Goal: Task Accomplishment & Management: Use online tool/utility

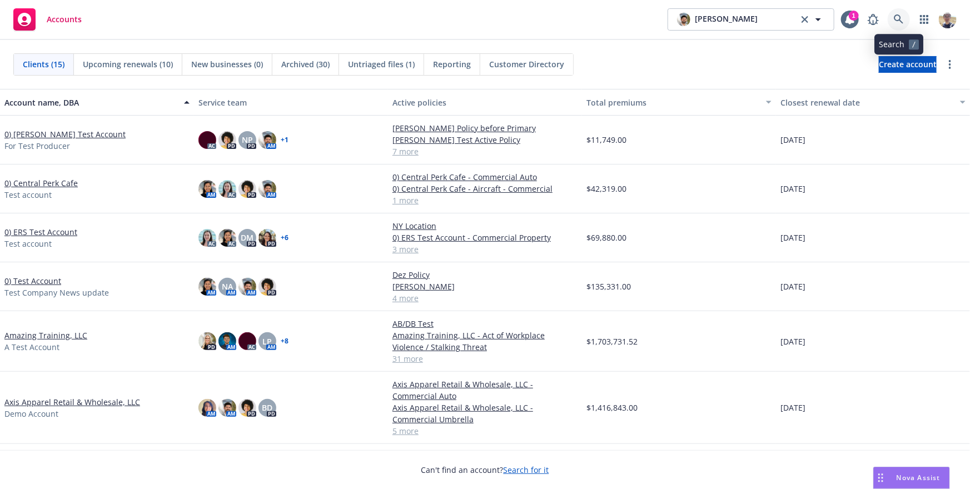
click at [902, 22] on icon at bounding box center [898, 19] width 10 height 10
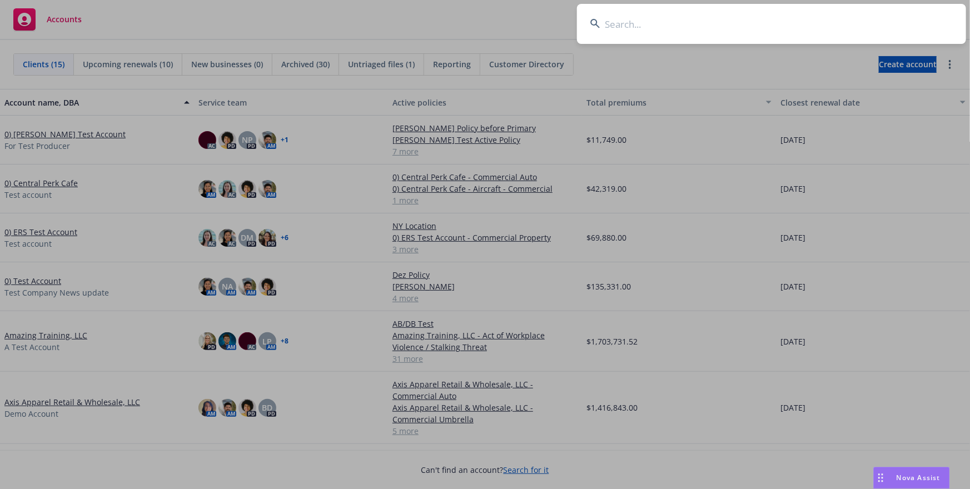
type input "w"
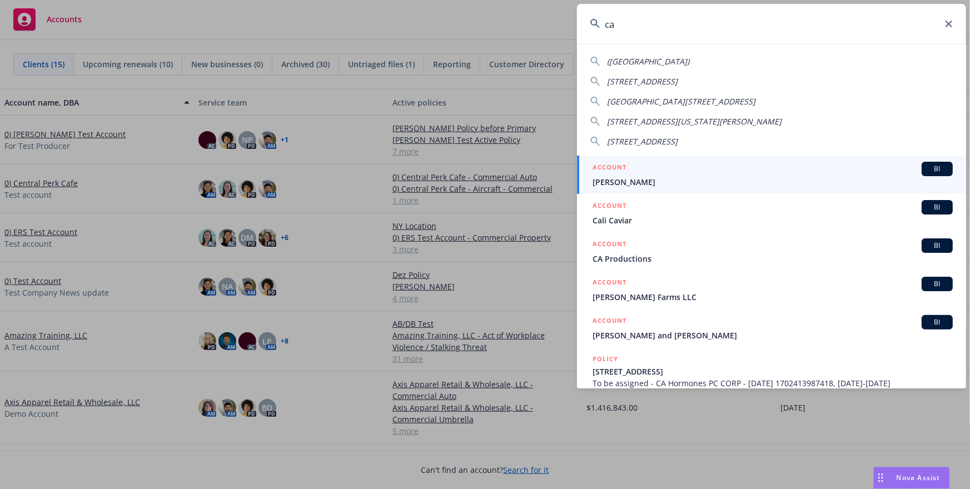
type input "c"
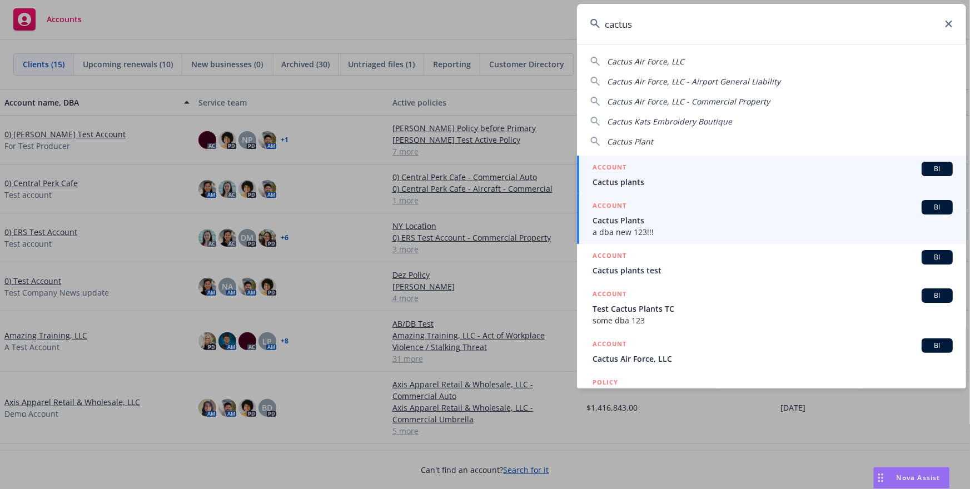
type input "cactus"
click at [745, 225] on span "Cactus Plants" at bounding box center [772, 220] width 360 height 12
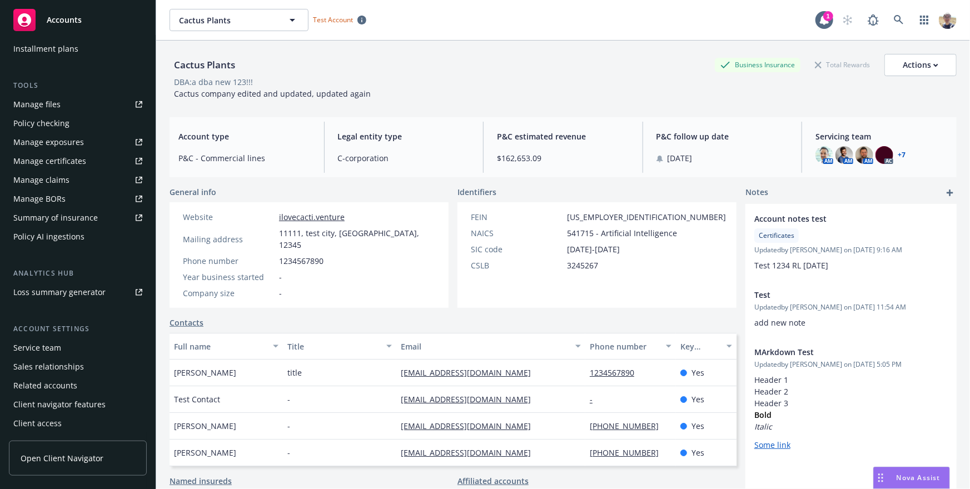
scroll to position [283, 0]
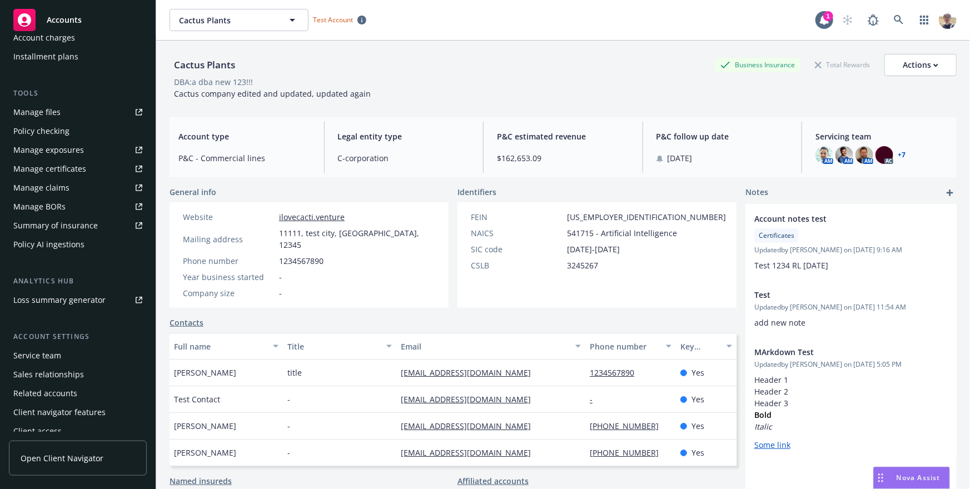
click at [79, 225] on div "Summary of insurance" at bounding box center [55, 226] width 84 height 18
click at [900, 14] on link at bounding box center [898, 20] width 22 height 22
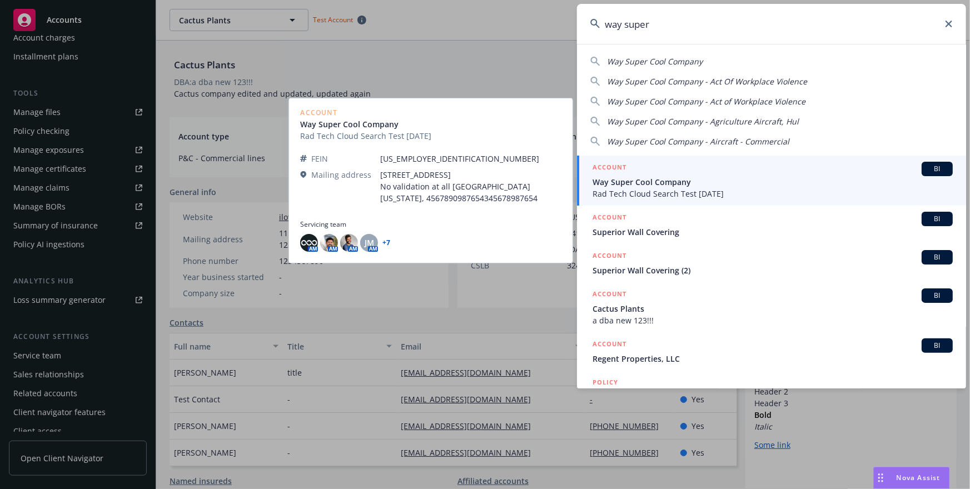
type input "way super"
click at [733, 179] on span "Way Super Cool Company" at bounding box center [772, 182] width 360 height 12
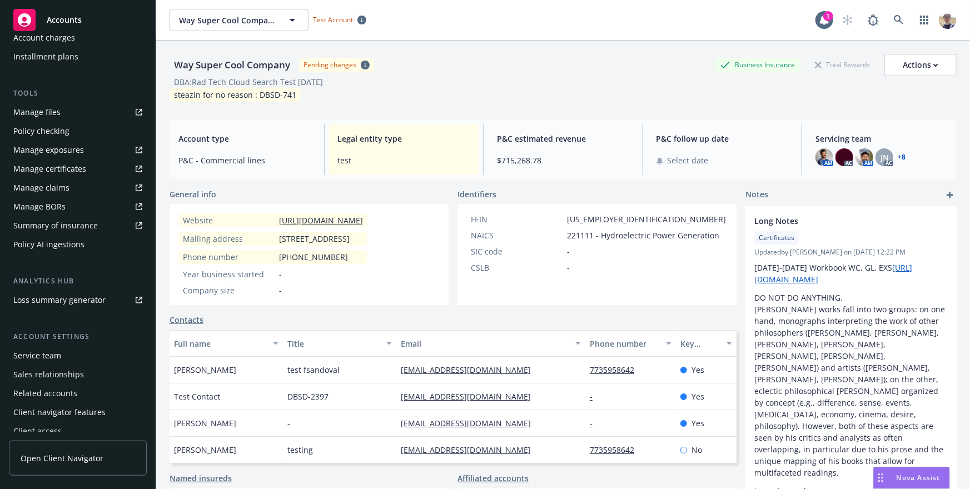
scroll to position [291, 0]
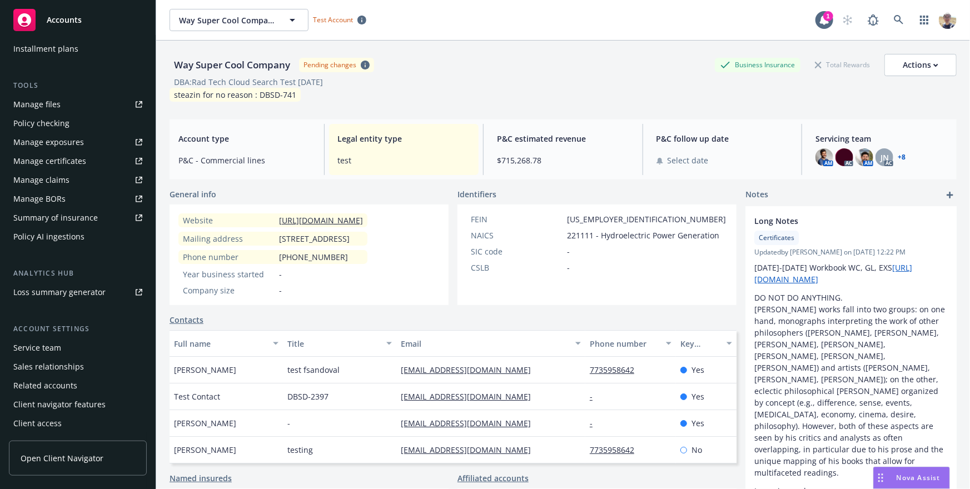
click at [116, 213] on link "Summary of insurance" at bounding box center [78, 218] width 138 height 18
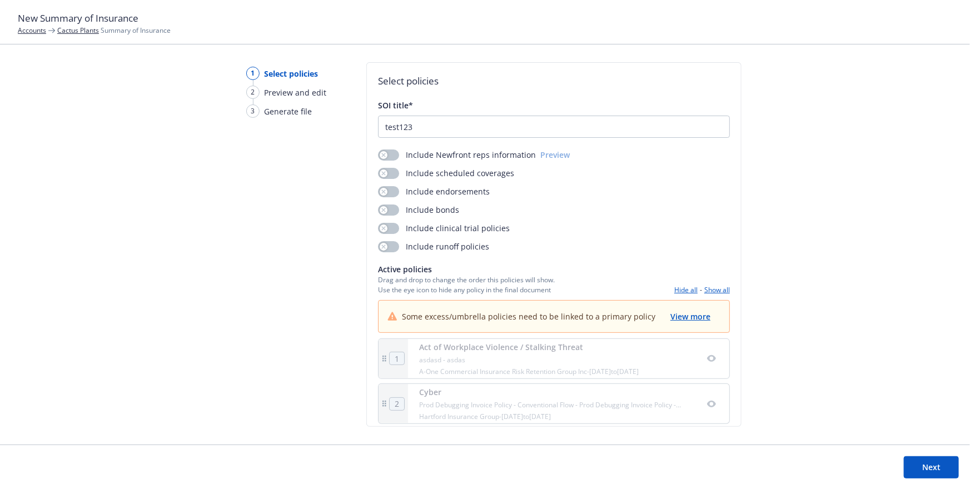
click at [297, 93] on span "Preview and edit" at bounding box center [295, 93] width 62 height 12
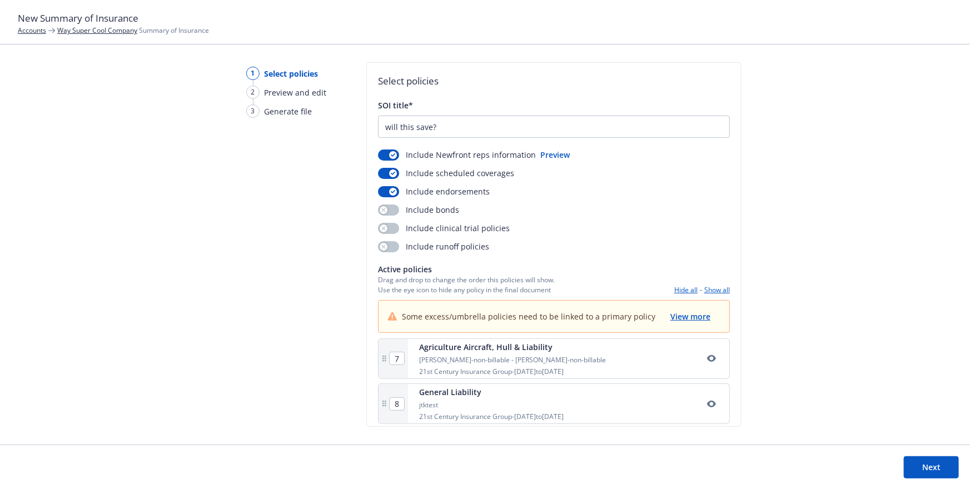
click at [917, 458] on button "Next" at bounding box center [930, 467] width 55 height 22
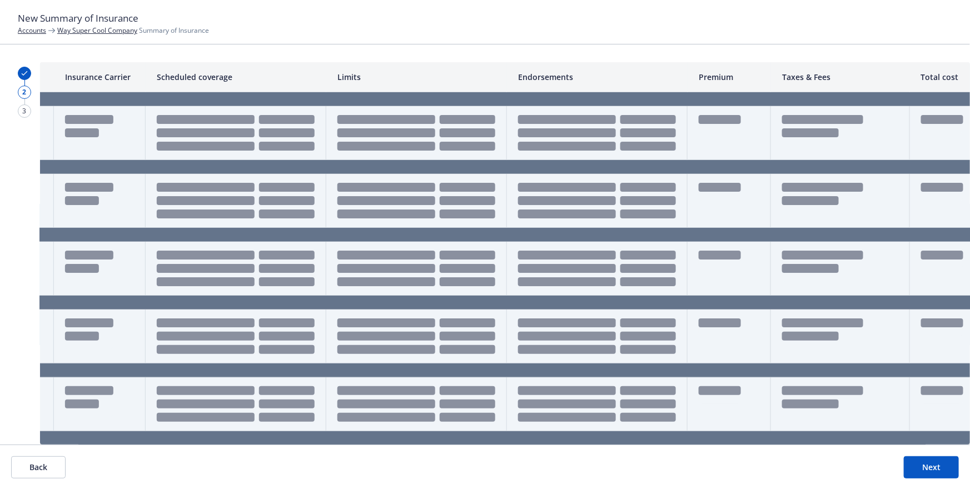
scroll to position [0, 267]
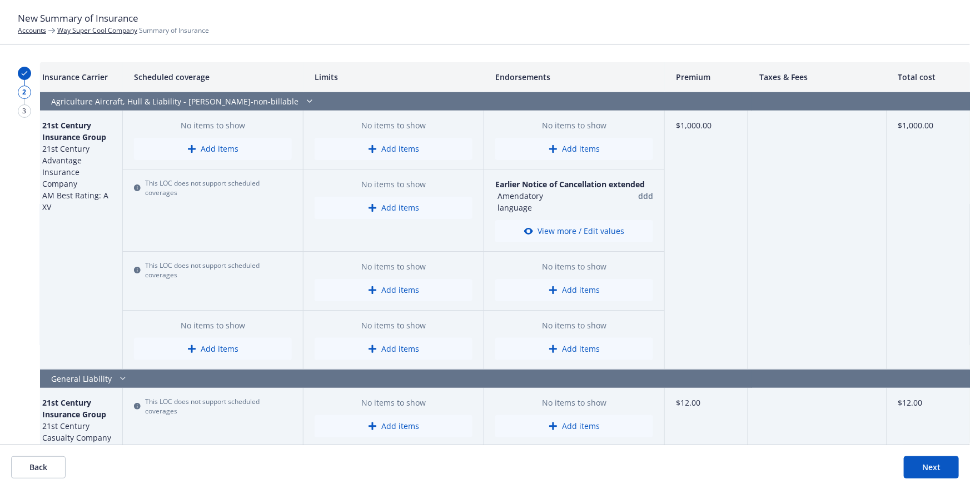
click at [587, 151] on button "Add items" at bounding box center [574, 149] width 158 height 22
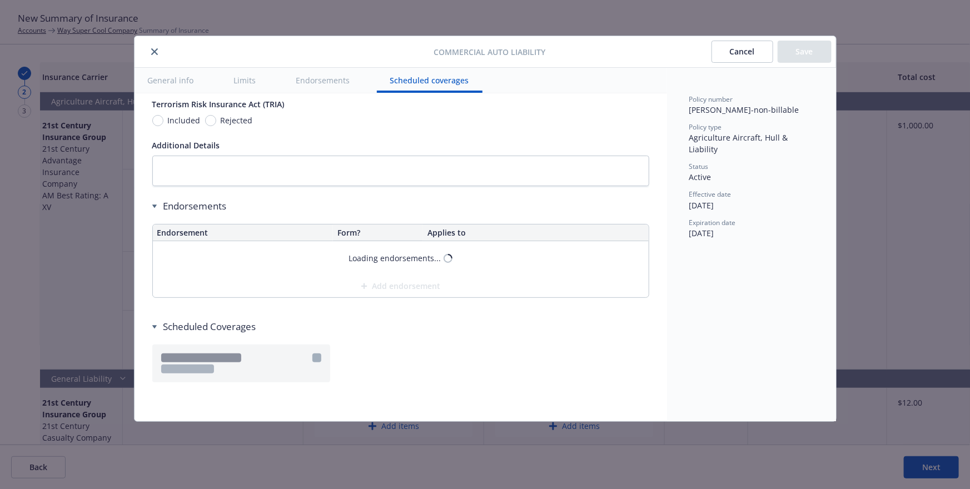
scroll to position [1849, 0]
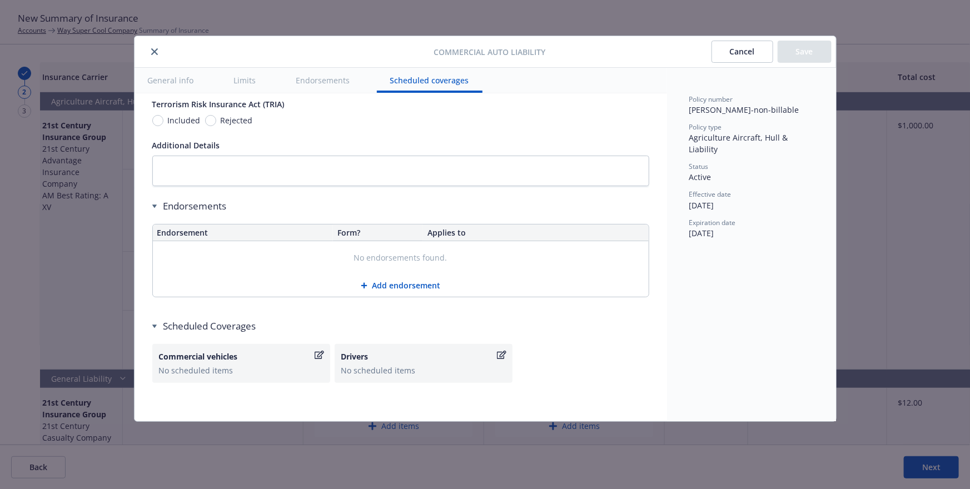
click at [737, 52] on button "Cancel" at bounding box center [742, 52] width 62 height 22
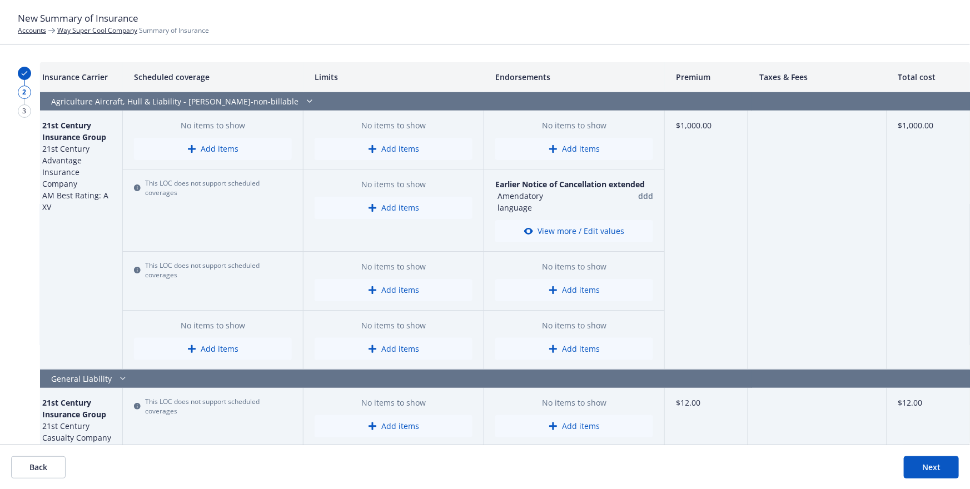
click at [555, 287] on icon "button" at bounding box center [552, 290] width 9 height 9
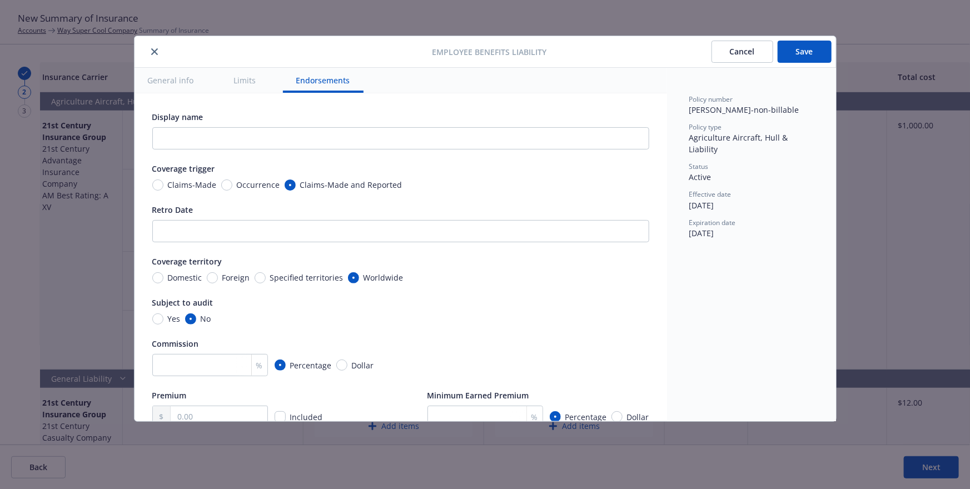
scroll to position [638, 0]
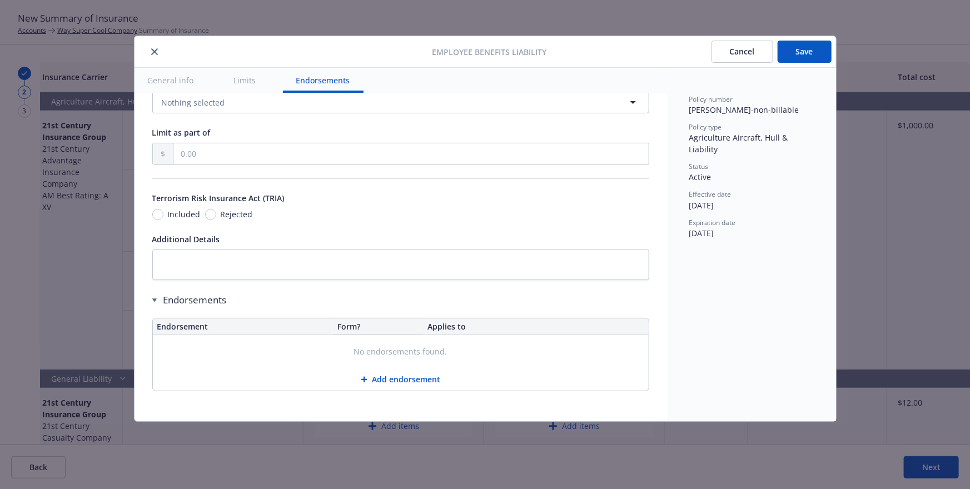
click at [747, 53] on button "Cancel" at bounding box center [742, 52] width 62 height 22
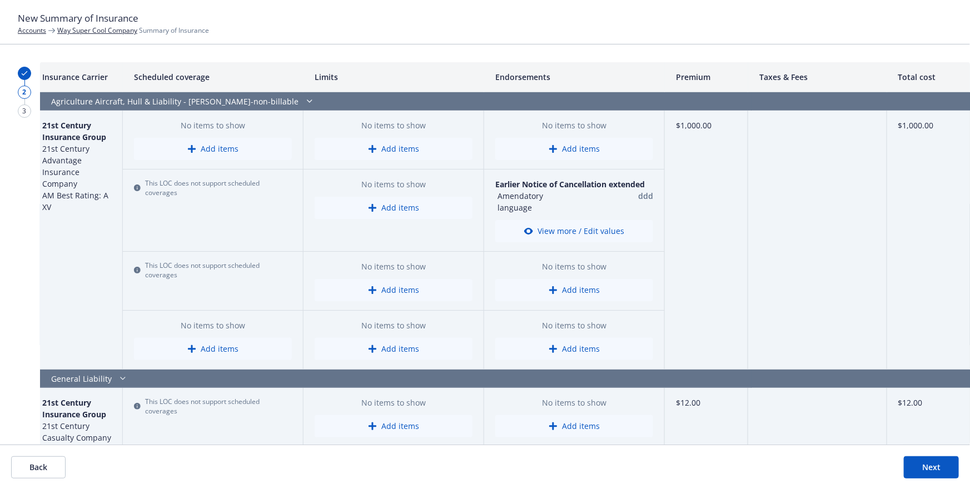
click at [585, 151] on button "Add items" at bounding box center [574, 149] width 158 height 22
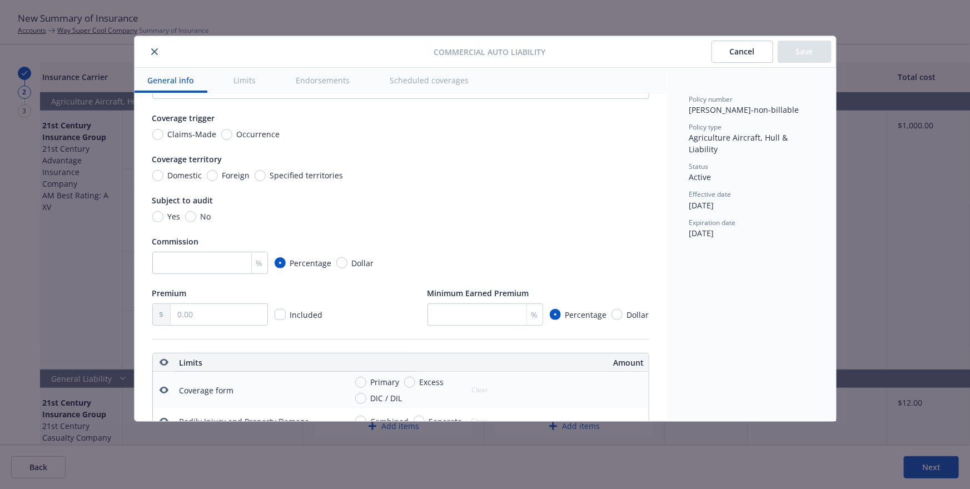
scroll to position [0, 0]
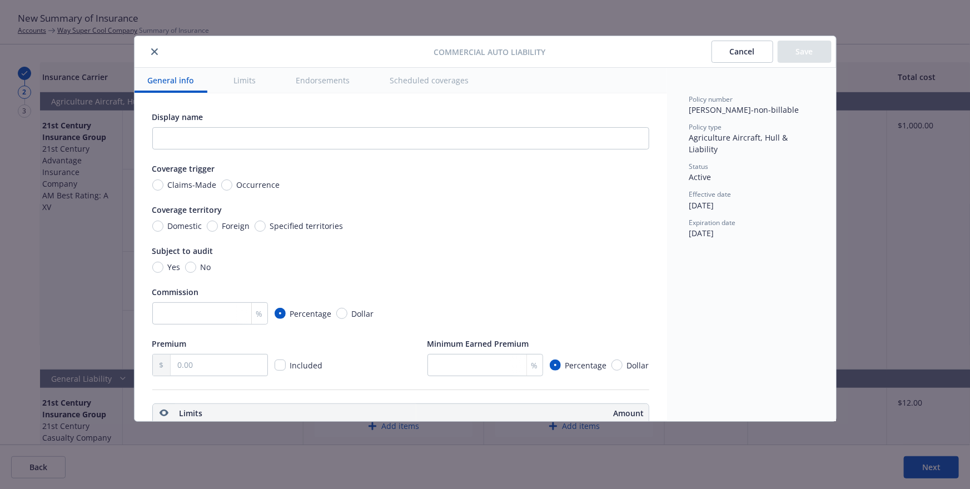
click at [728, 50] on button "Cancel" at bounding box center [742, 52] width 62 height 22
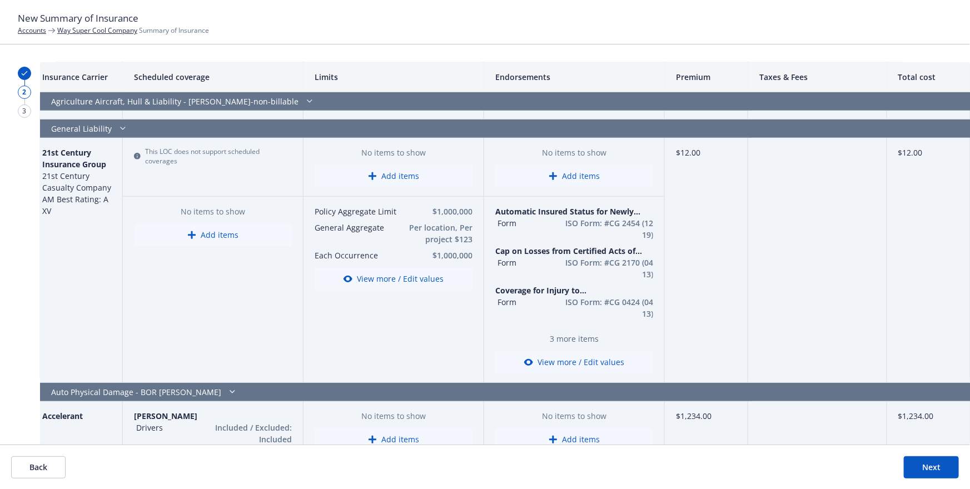
scroll to position [452, 267]
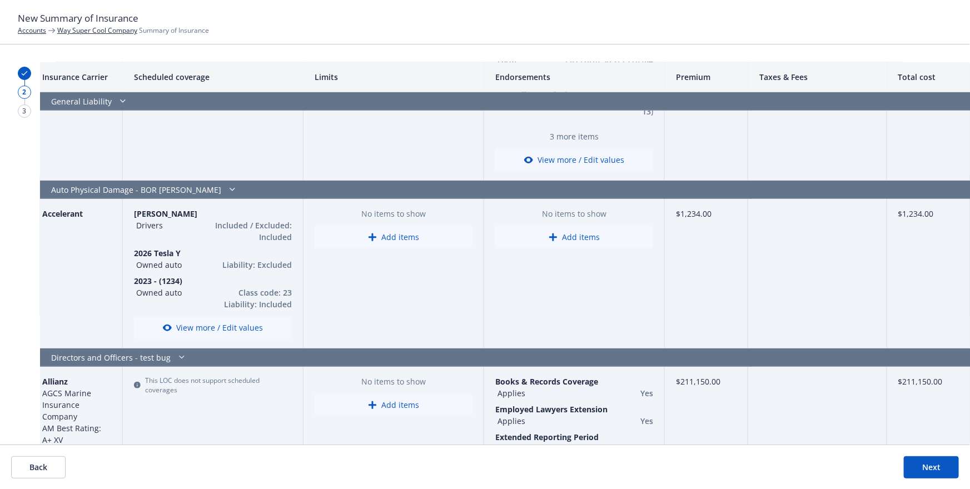
click at [917, 213] on div "$1,234.00" at bounding box center [928, 273] width 83 height 149
click at [237, 326] on button "View more / Edit values" at bounding box center [213, 328] width 158 height 22
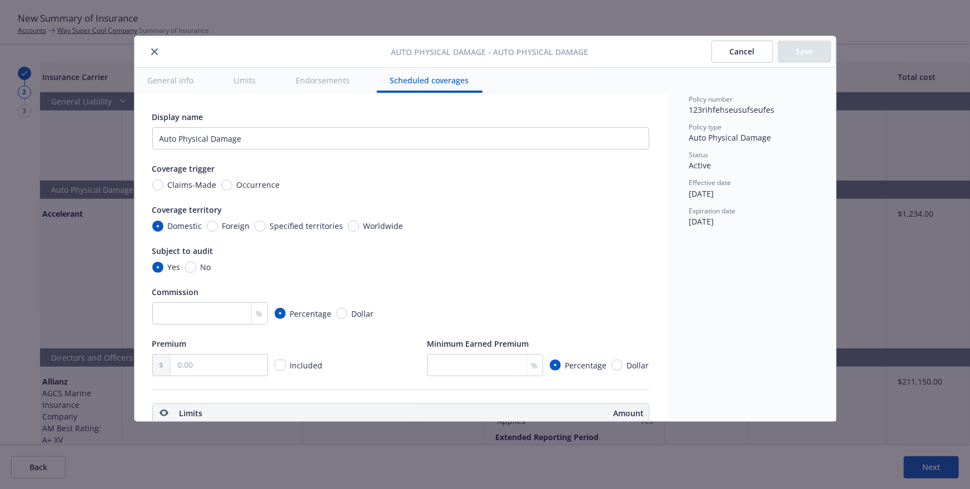
scroll to position [1132, 0]
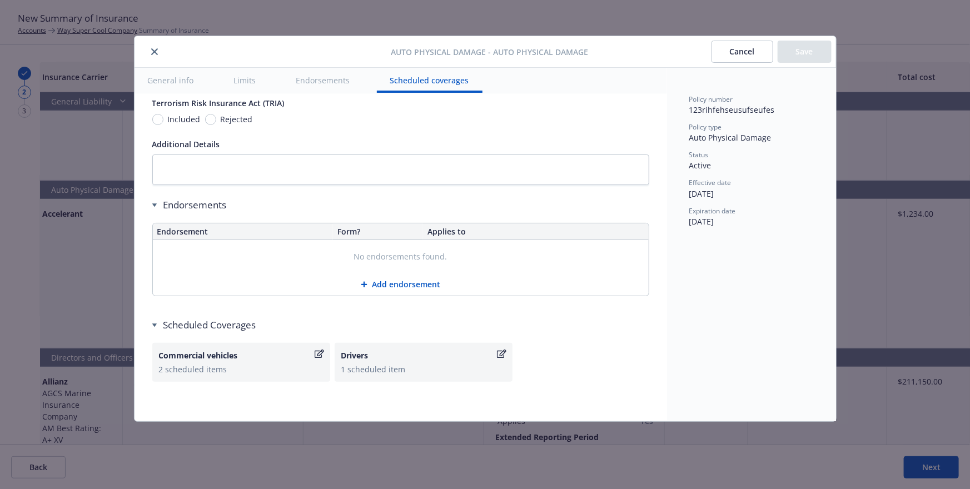
click at [753, 56] on button "Cancel" at bounding box center [742, 52] width 62 height 22
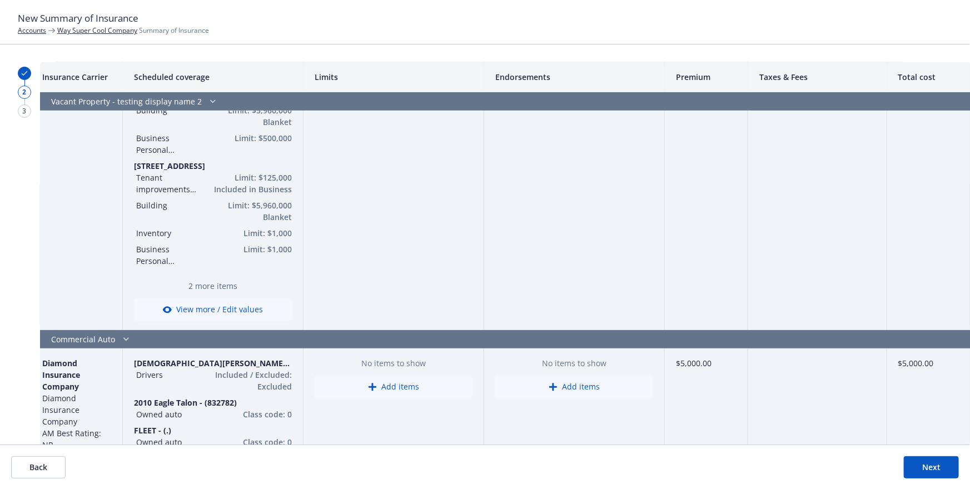
scroll to position [1442, 267]
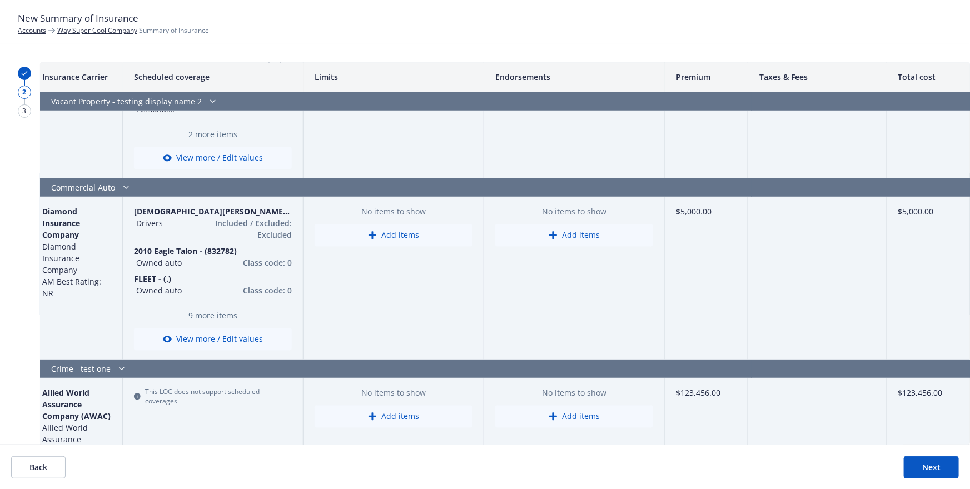
click at [402, 241] on button "Add items" at bounding box center [393, 235] width 158 height 22
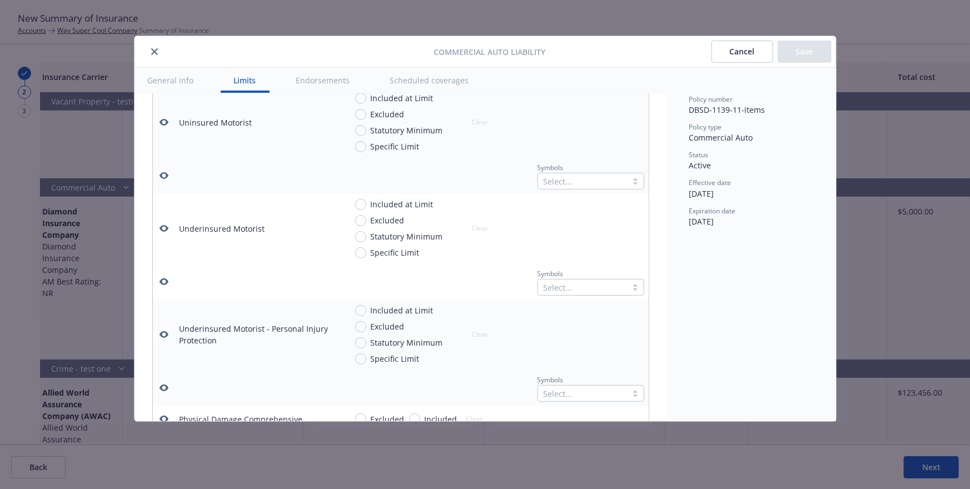
scroll to position [271, 0]
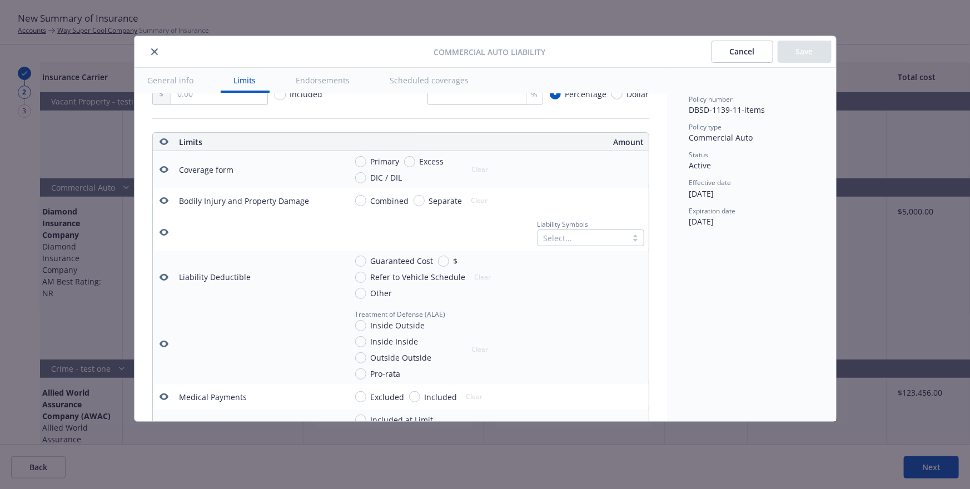
click at [746, 53] on button "Cancel" at bounding box center [742, 52] width 62 height 22
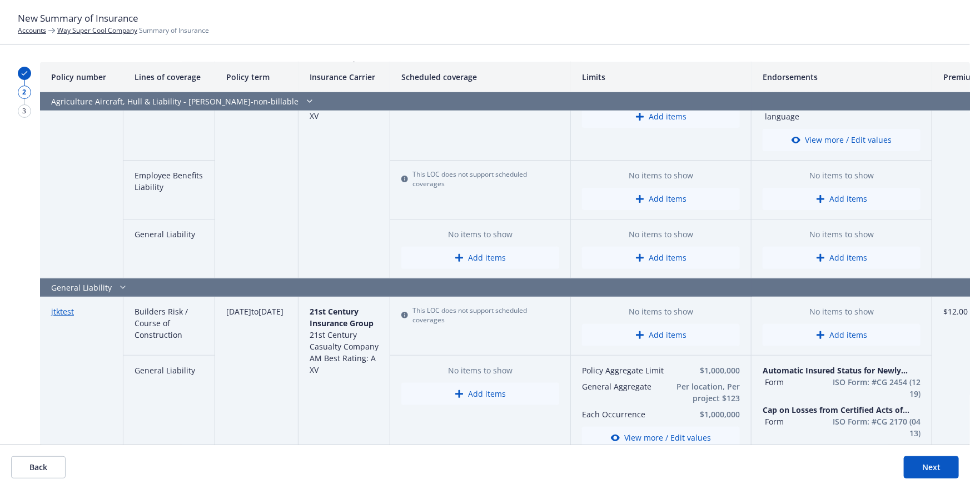
scroll to position [136, 0]
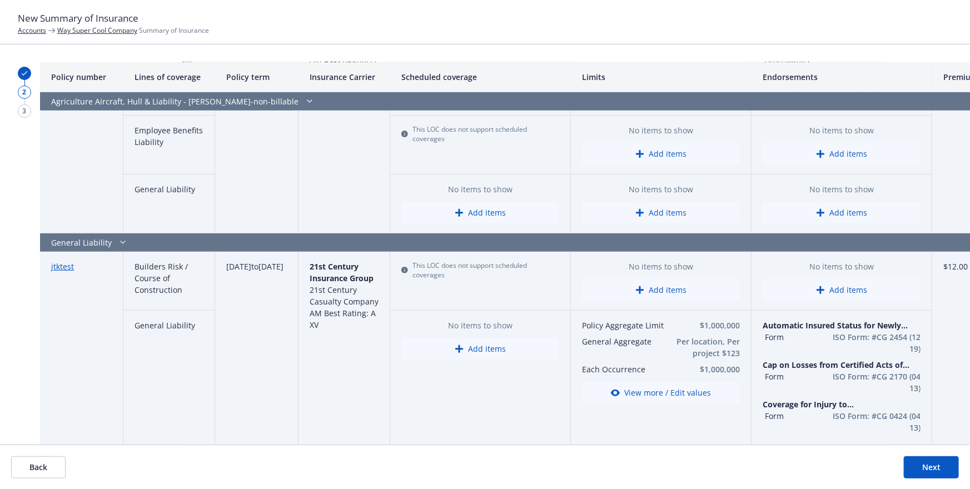
click at [462, 355] on button "Add items" at bounding box center [480, 349] width 158 height 22
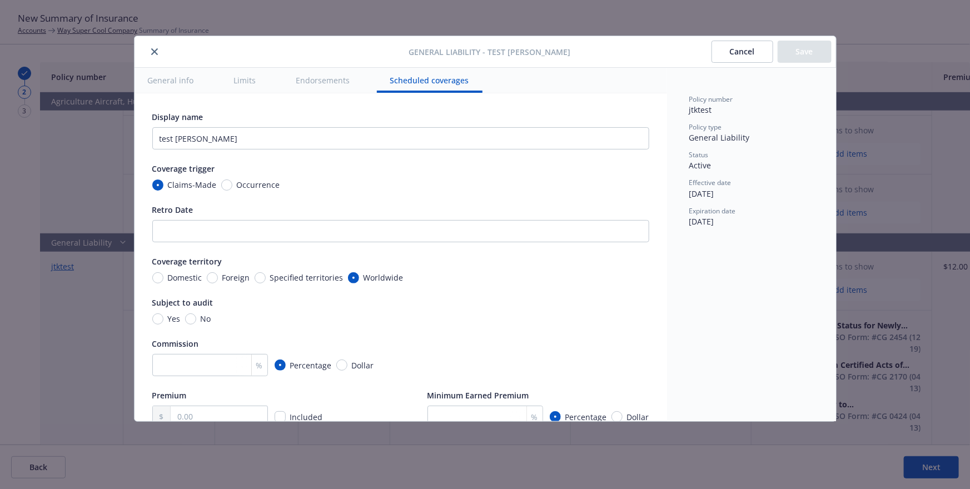
scroll to position [1435, 0]
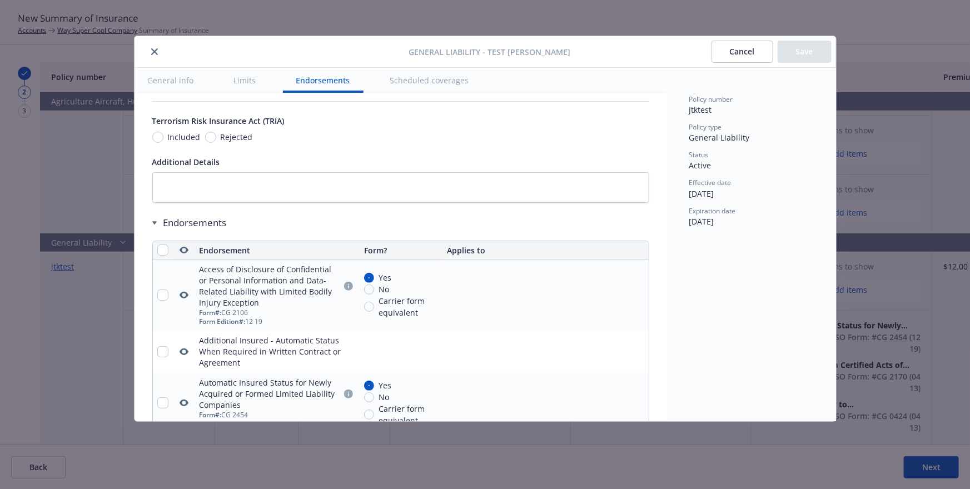
click at [156, 52] on icon "close" at bounding box center [154, 51] width 7 height 7
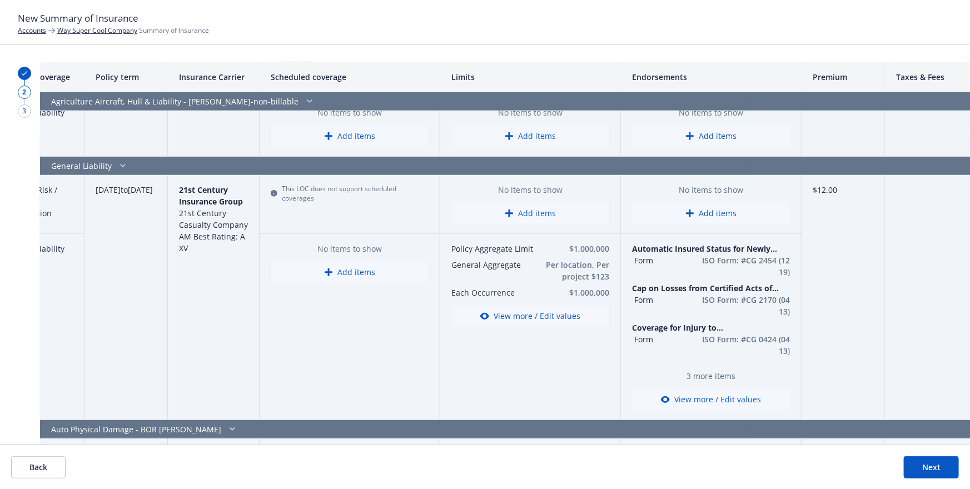
scroll to position [203, 131]
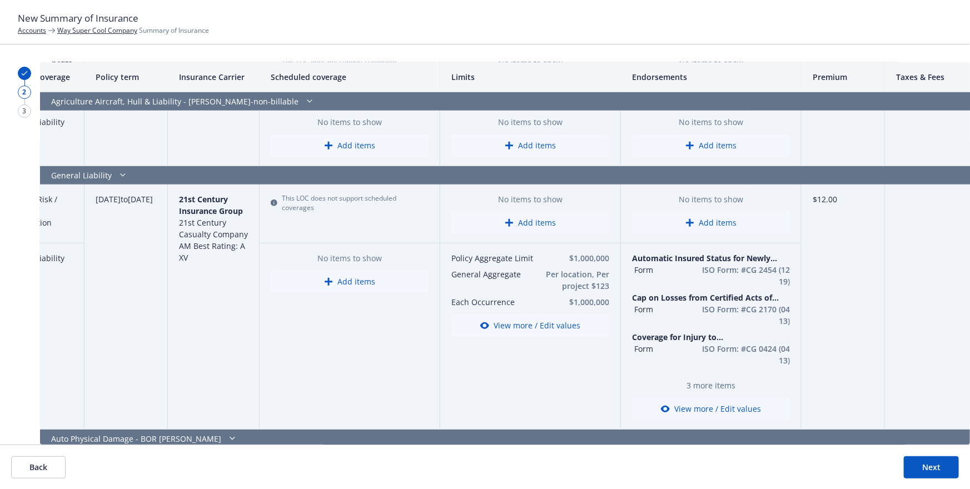
click at [690, 226] on icon "button" at bounding box center [690, 223] width 8 height 8
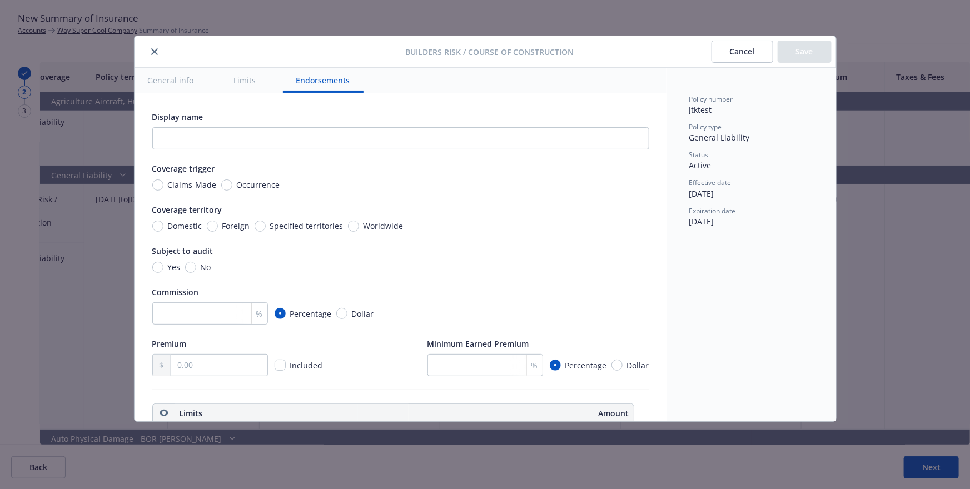
scroll to position [1366, 0]
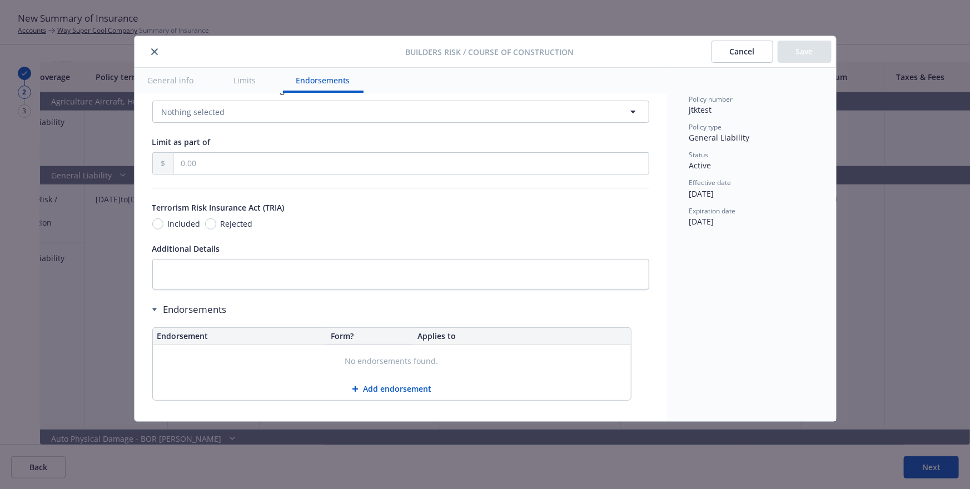
click at [730, 53] on button "Cancel" at bounding box center [742, 52] width 62 height 22
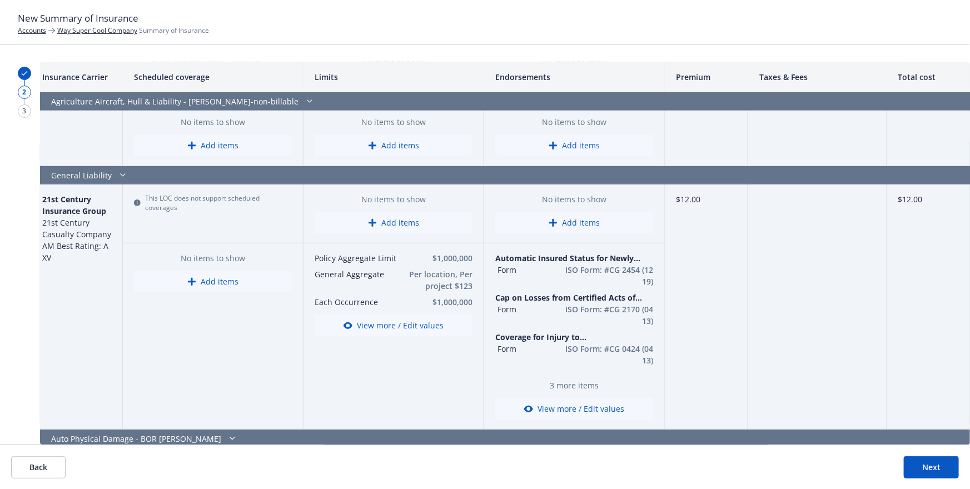
scroll to position [0, 267]
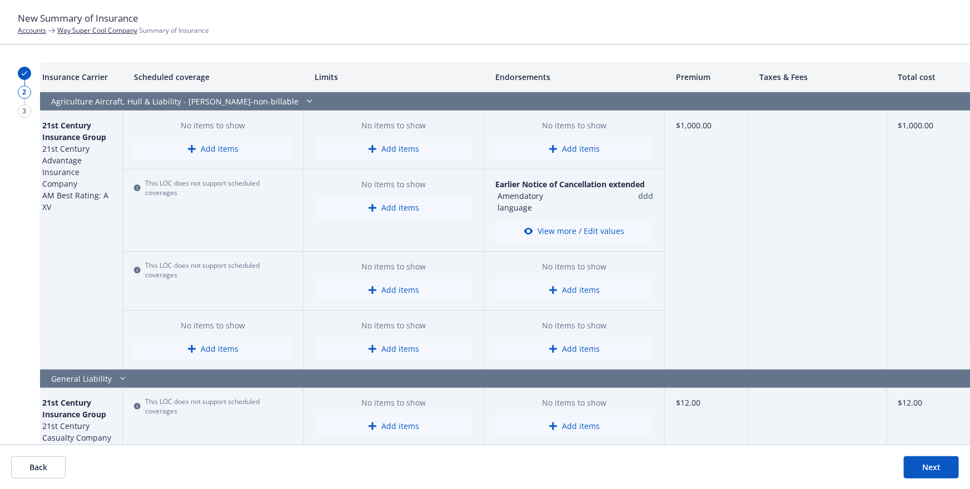
click at [593, 151] on button "Add items" at bounding box center [574, 149] width 158 height 22
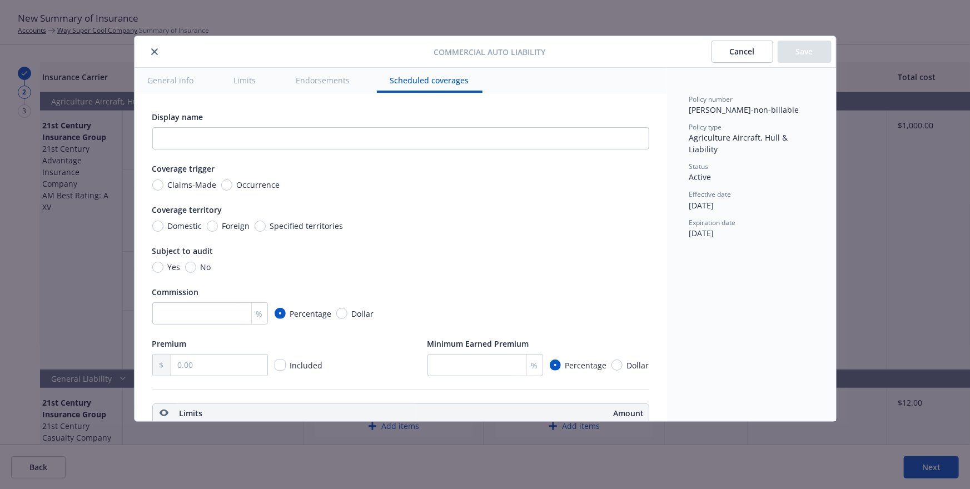
scroll to position [1850, 0]
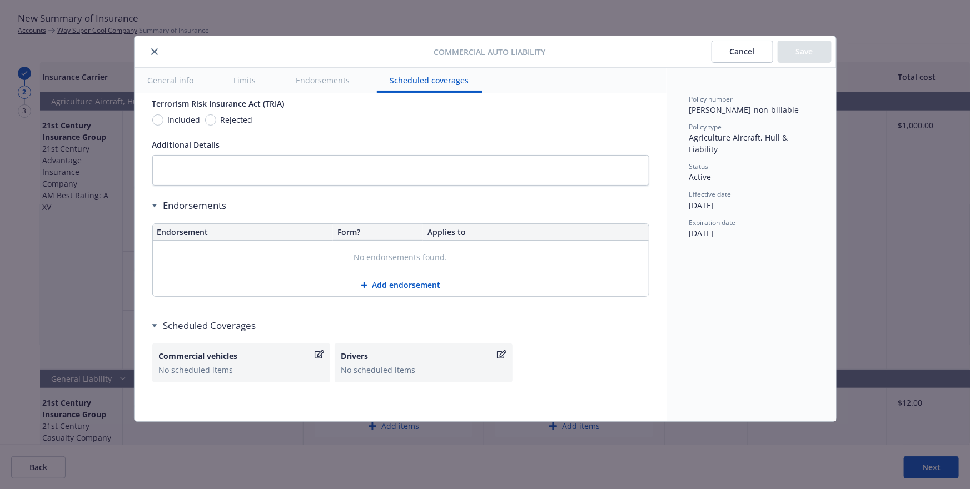
click at [735, 56] on button "Cancel" at bounding box center [742, 52] width 62 height 22
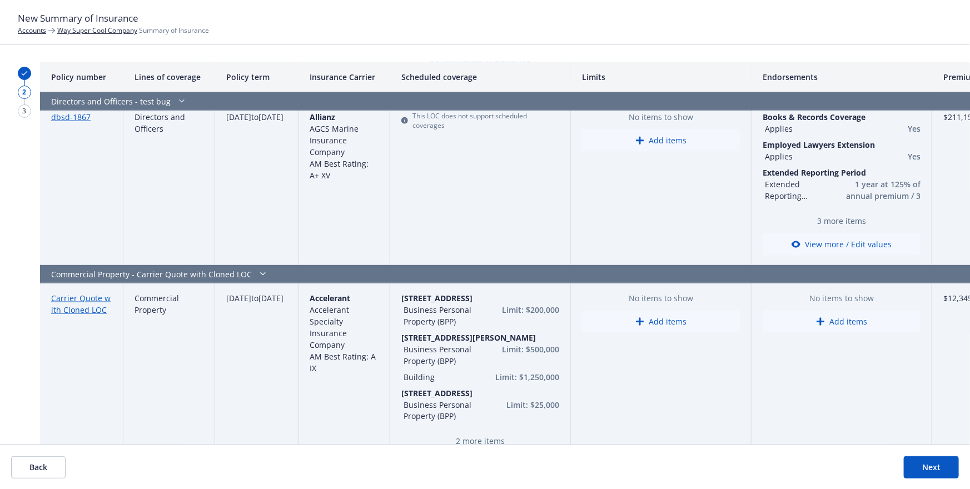
scroll to position [761, 0]
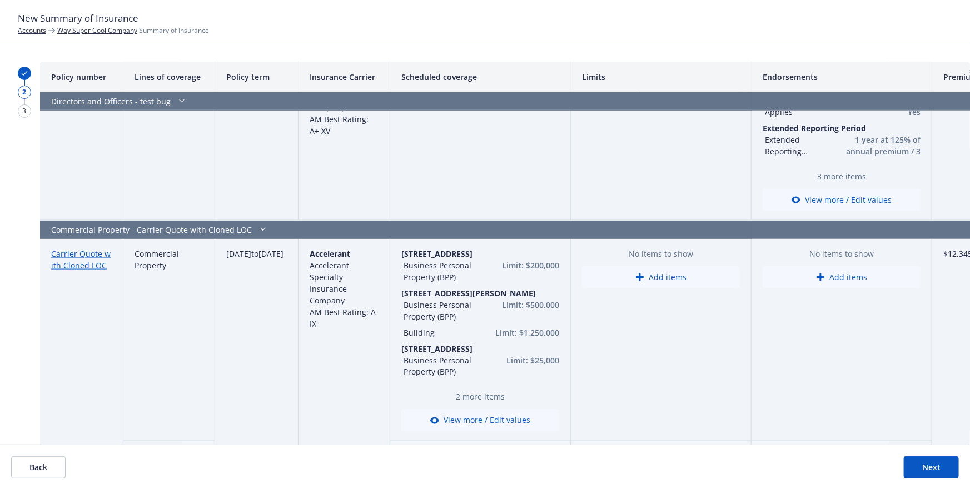
click at [641, 283] on button "Add items" at bounding box center [661, 277] width 158 height 22
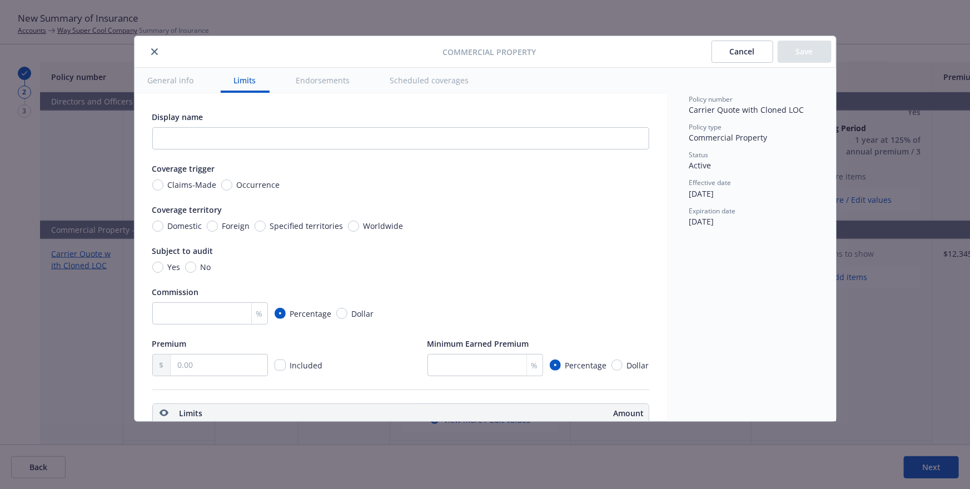
scroll to position [310, 0]
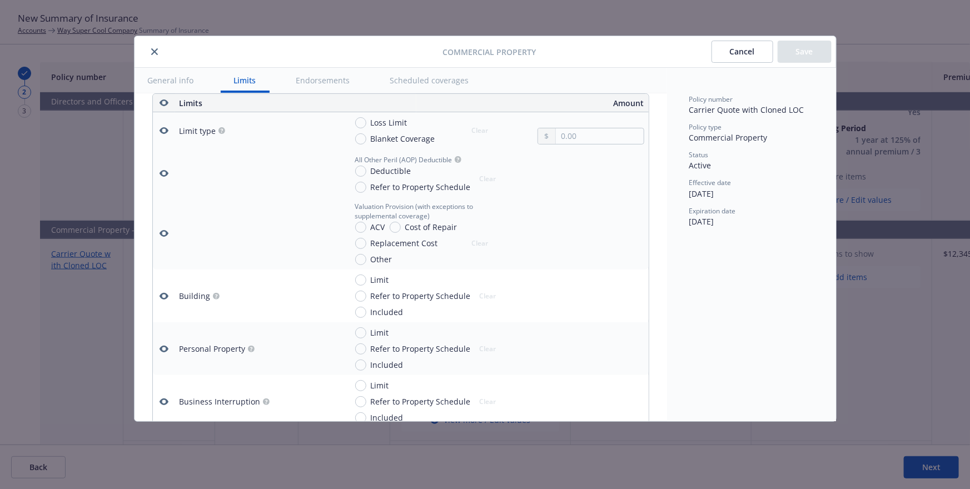
click at [757, 53] on button "Cancel" at bounding box center [742, 52] width 62 height 22
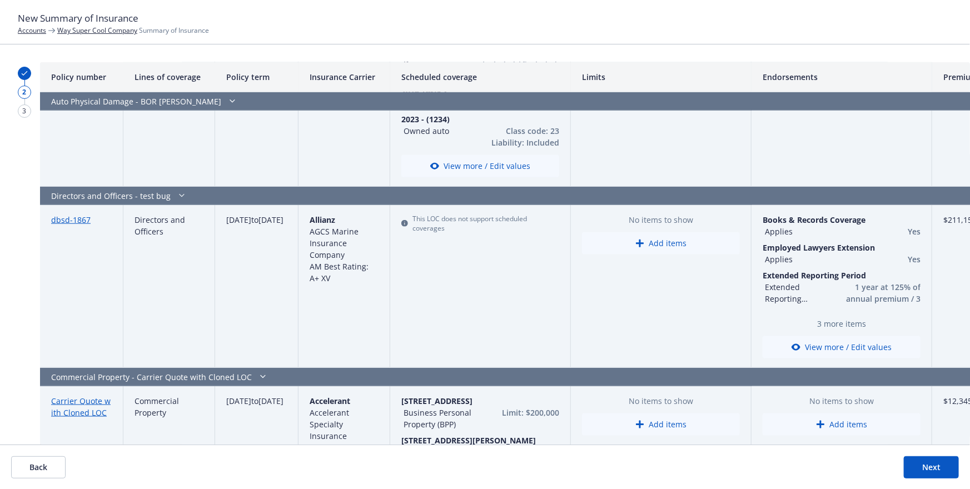
scroll to position [609, 0]
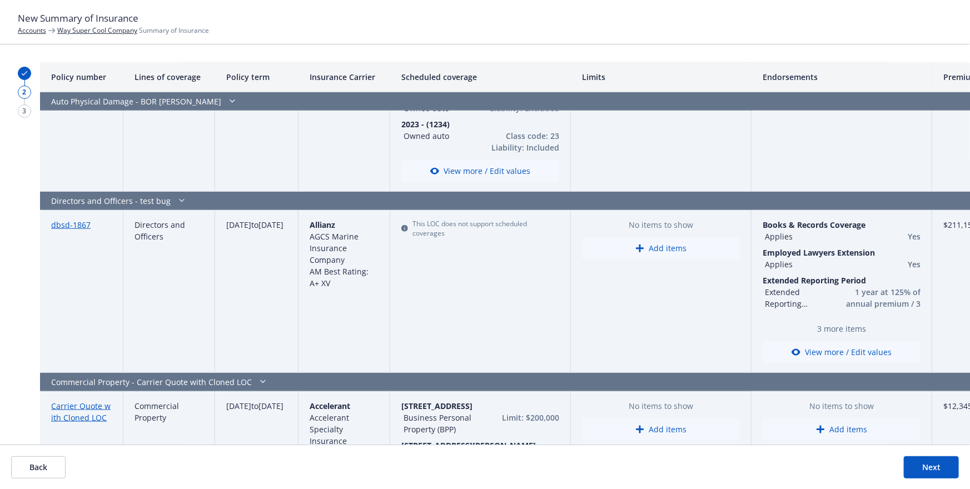
click at [29, 474] on button "Back" at bounding box center [38, 467] width 54 height 22
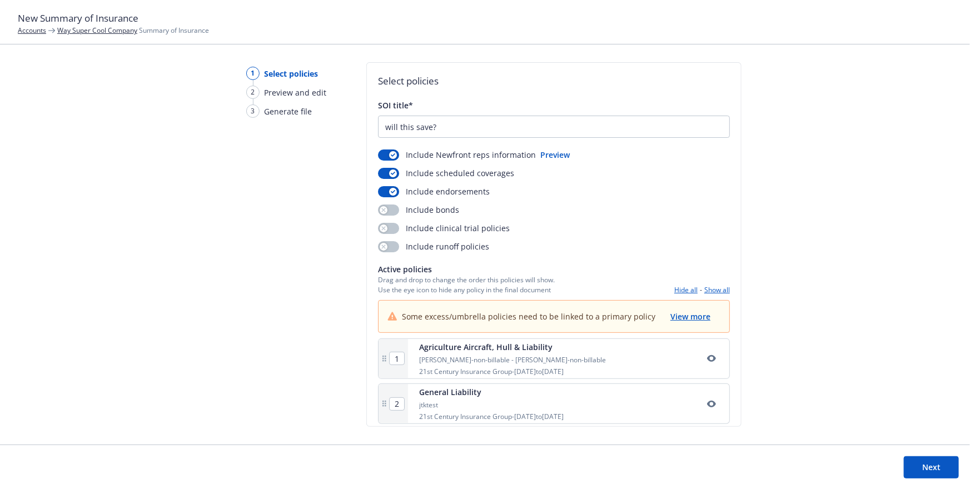
click at [932, 469] on button "Next" at bounding box center [930, 467] width 55 height 22
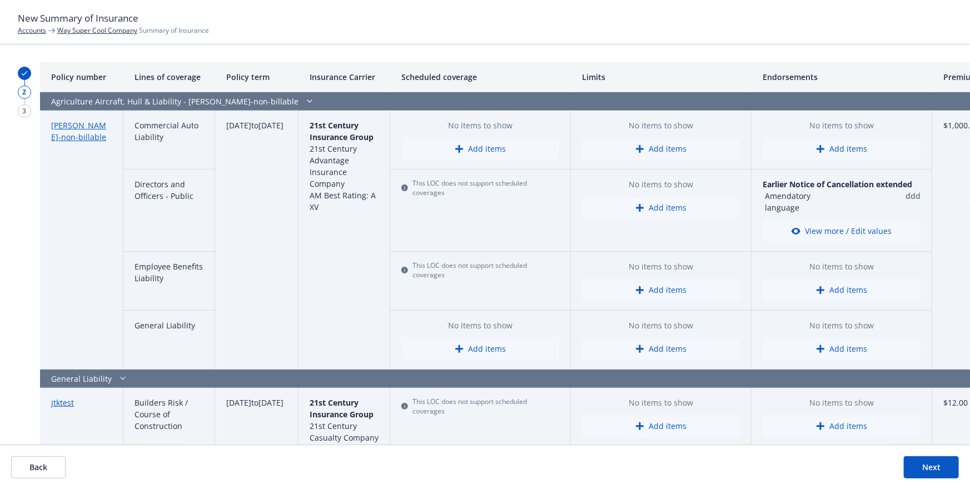
click at [925, 472] on button "Next" at bounding box center [930, 467] width 55 height 22
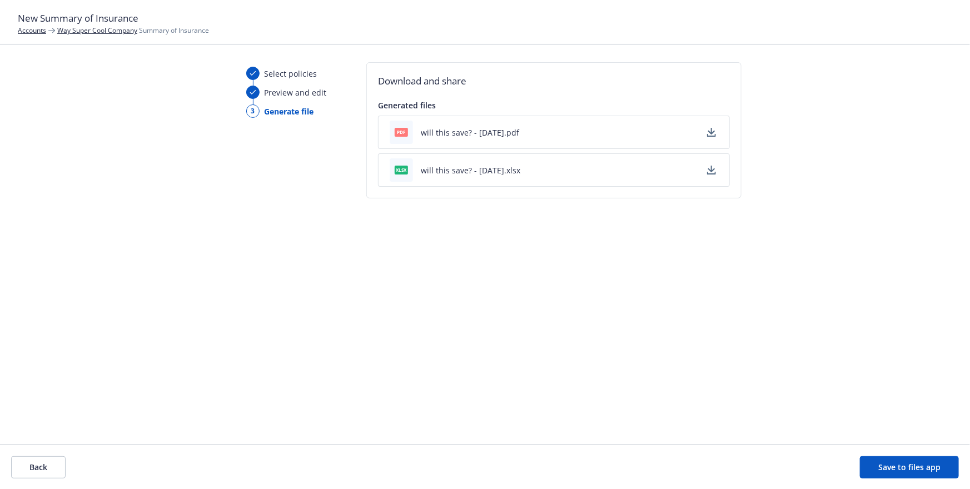
click at [884, 458] on button "Save to files app" at bounding box center [909, 467] width 99 height 22
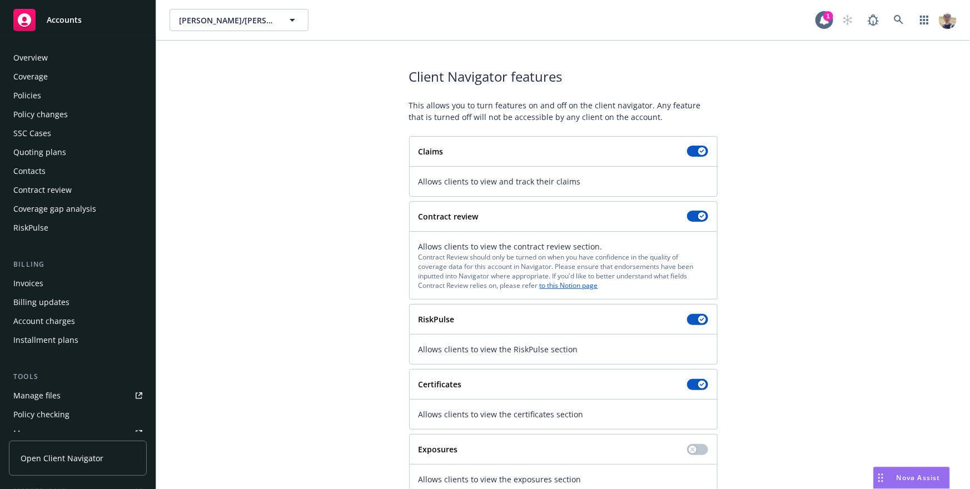
scroll to position [291, 0]
